Goal: Use online tool/utility

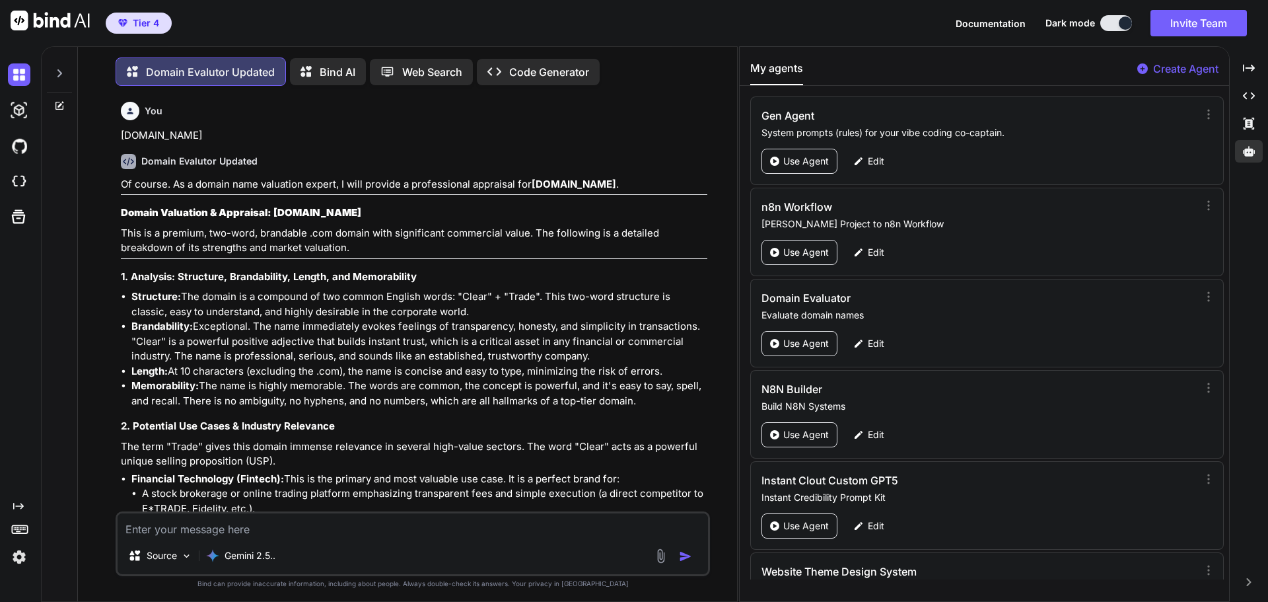
scroll to position [155, 0]
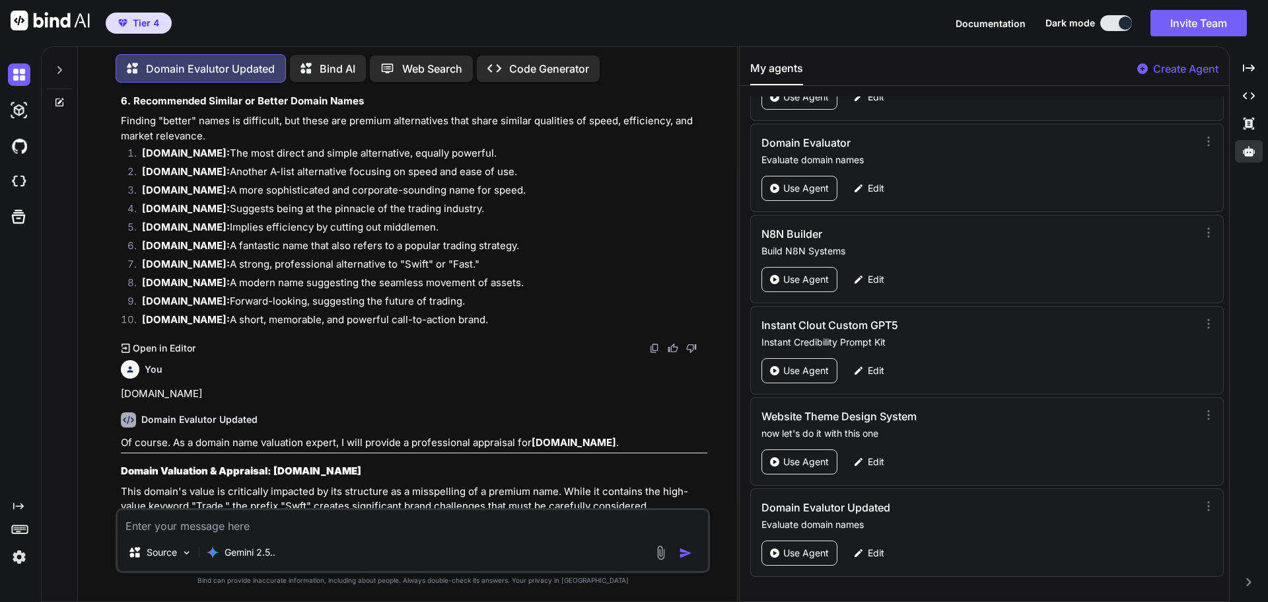
click at [203, 522] on textarea at bounding box center [413, 522] width 590 height 24
paste textarea "[DOMAIN_NAME]"
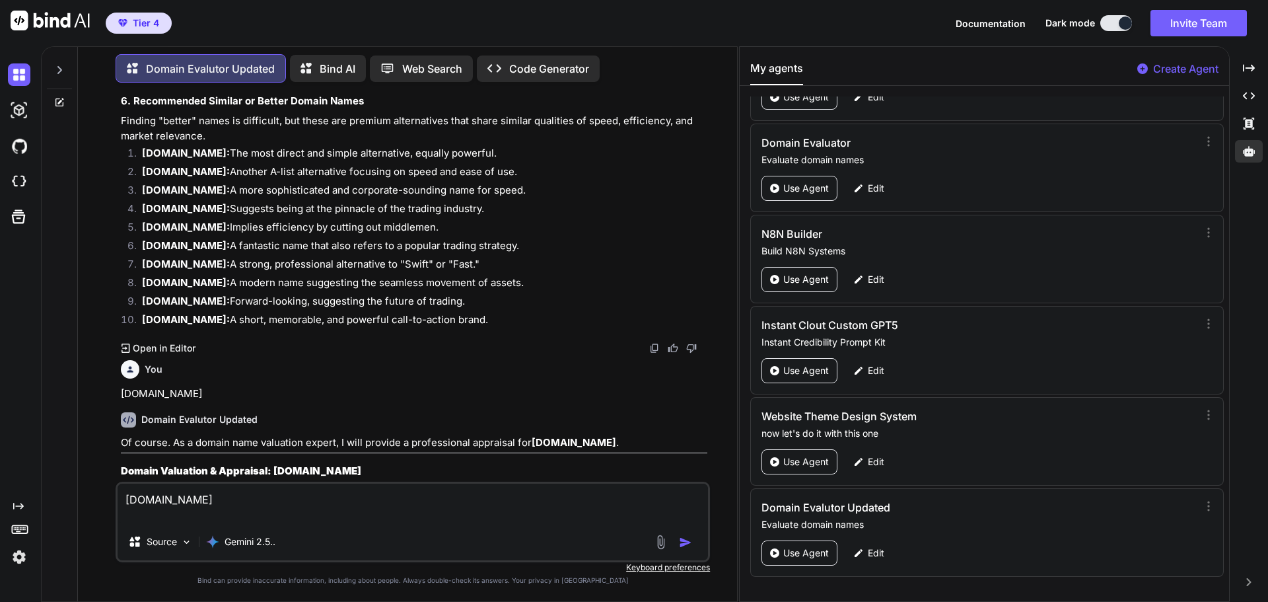
click at [170, 497] on textarea "[DOMAIN_NAME]" at bounding box center [413, 503] width 590 height 40
click at [135, 498] on textarea "[DOMAIN_NAME]" at bounding box center [413, 503] width 590 height 40
type textarea "[DOMAIN_NAME]"
click at [682, 545] on img "button" at bounding box center [685, 542] width 13 height 13
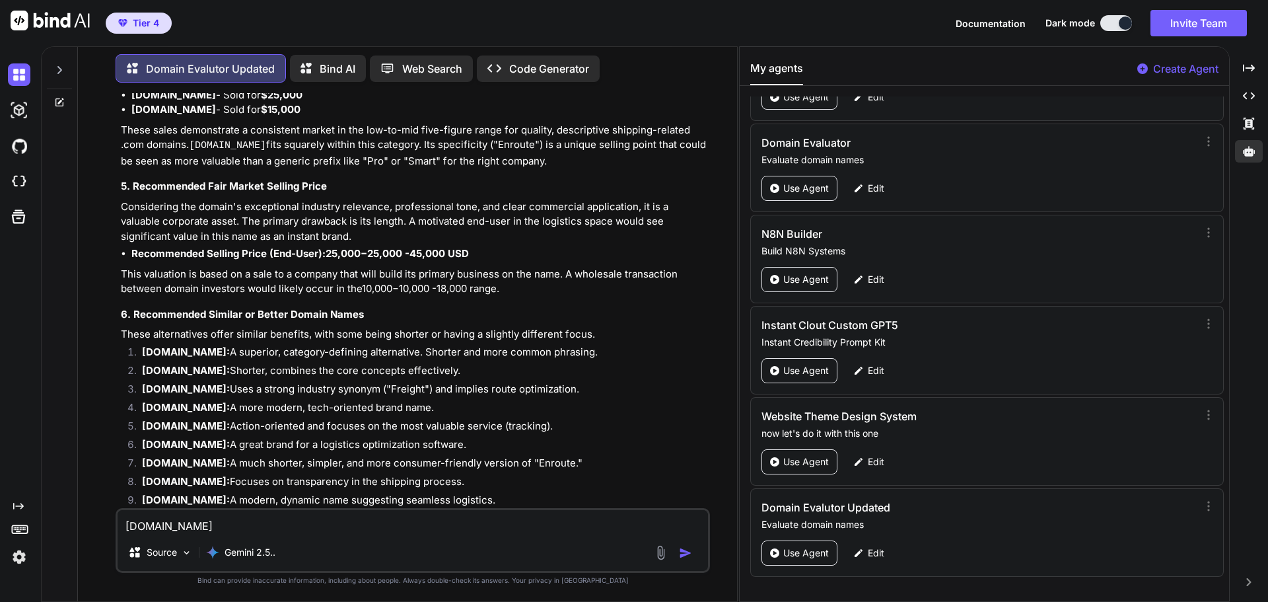
scroll to position [5529, 0]
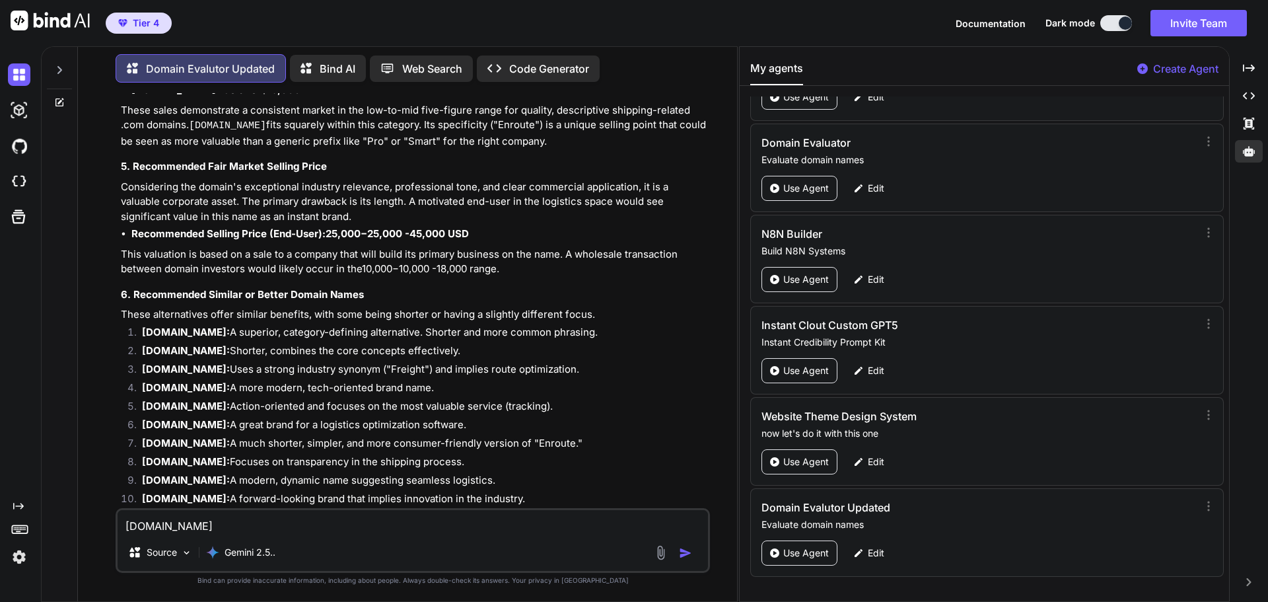
click at [250, 522] on textarea "[DOMAIN_NAME]" at bounding box center [413, 522] width 590 height 24
paste textarea "[DOMAIN_NAME]"
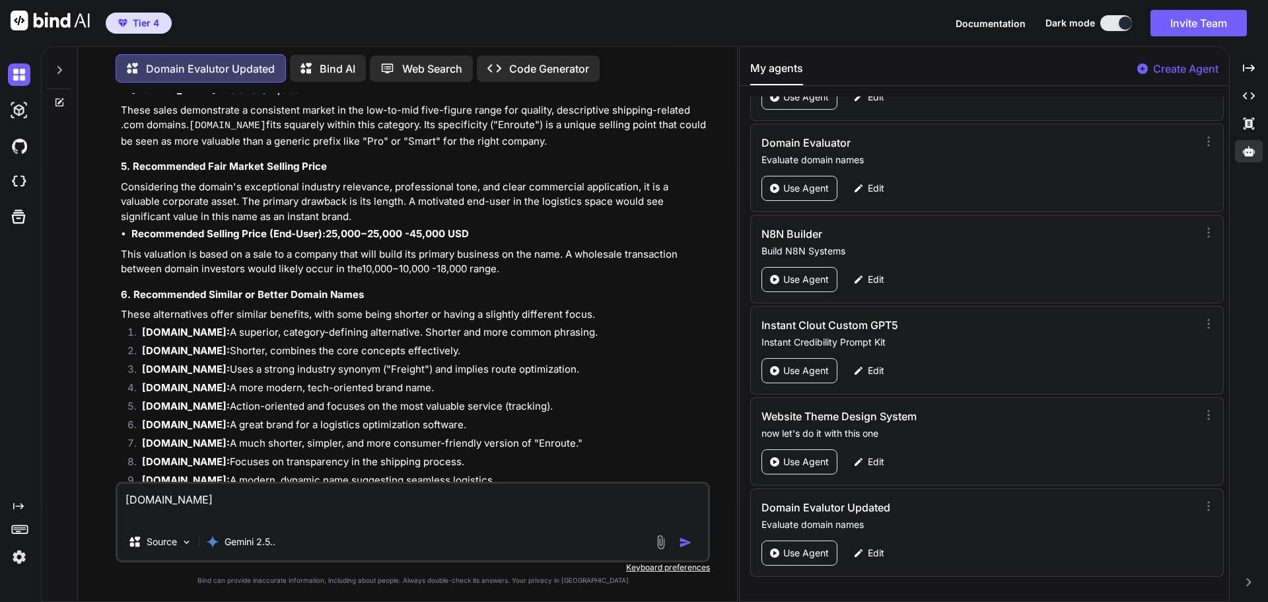
click at [207, 500] on textarea "[DOMAIN_NAME]" at bounding box center [413, 503] width 590 height 40
click at [131, 499] on textarea "[DOMAIN_NAME]" at bounding box center [413, 503] width 590 height 40
type textarea "[DOMAIN_NAME]"
click at [682, 544] on img "button" at bounding box center [685, 542] width 13 height 13
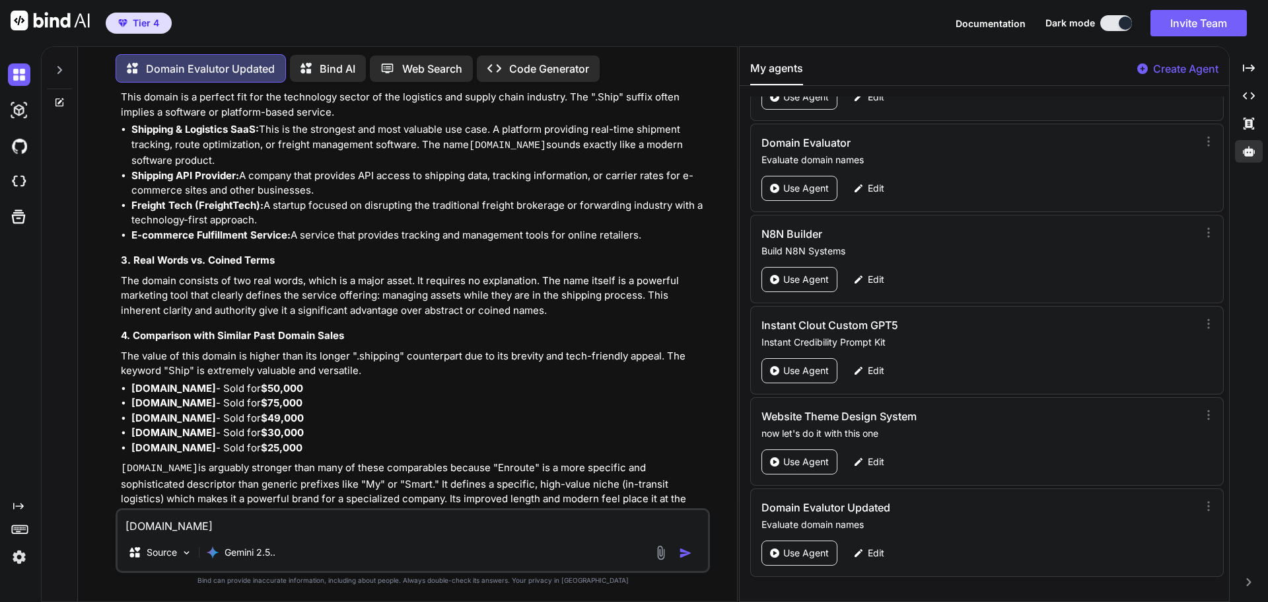
scroll to position [6420, 0]
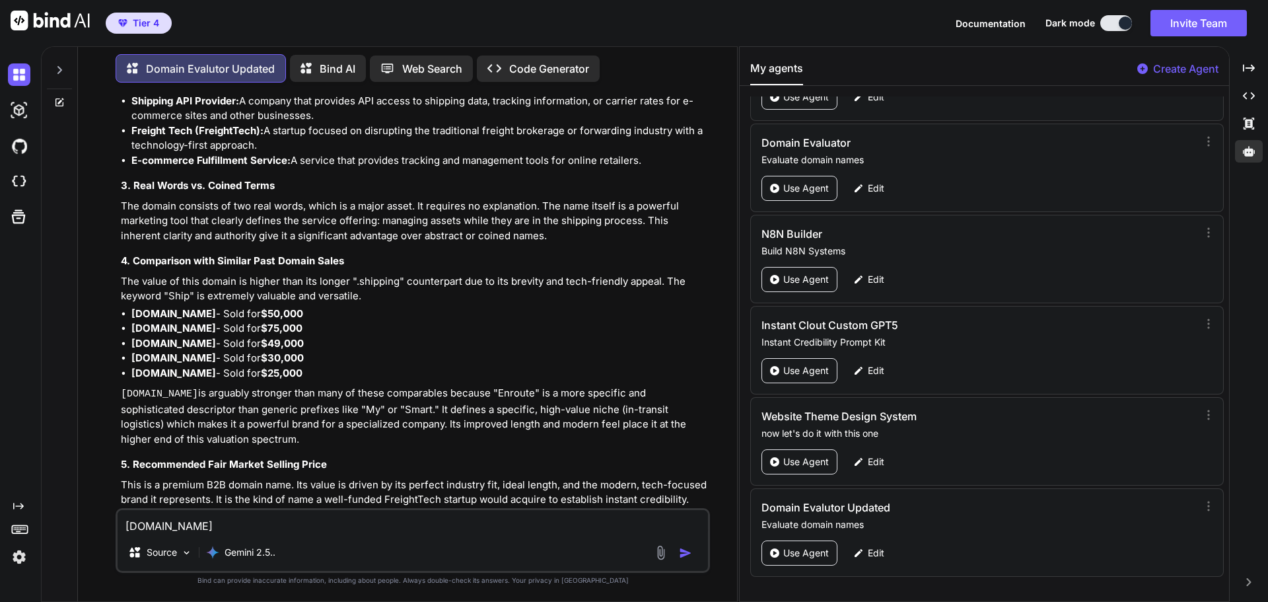
click at [288, 527] on textarea "[DOMAIN_NAME]" at bounding box center [413, 522] width 590 height 24
type textarea "[DOMAIN_NAME]"
click at [686, 554] on img "button" at bounding box center [685, 552] width 13 height 13
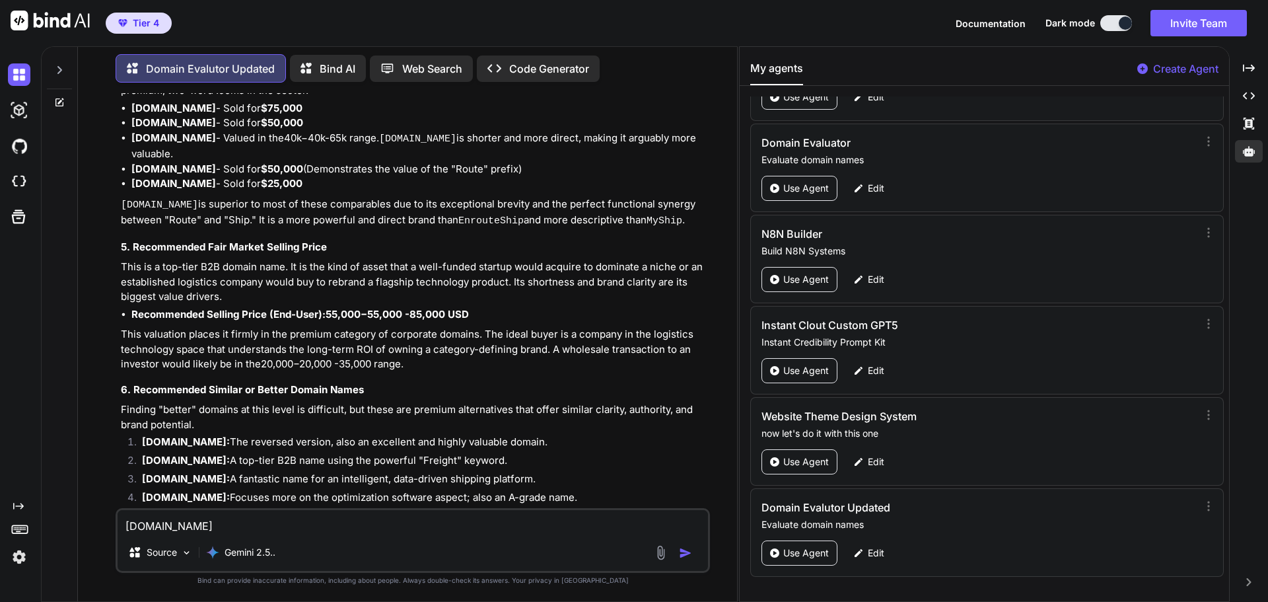
scroll to position [7885, 0]
